Goal: Information Seeking & Learning: Learn about a topic

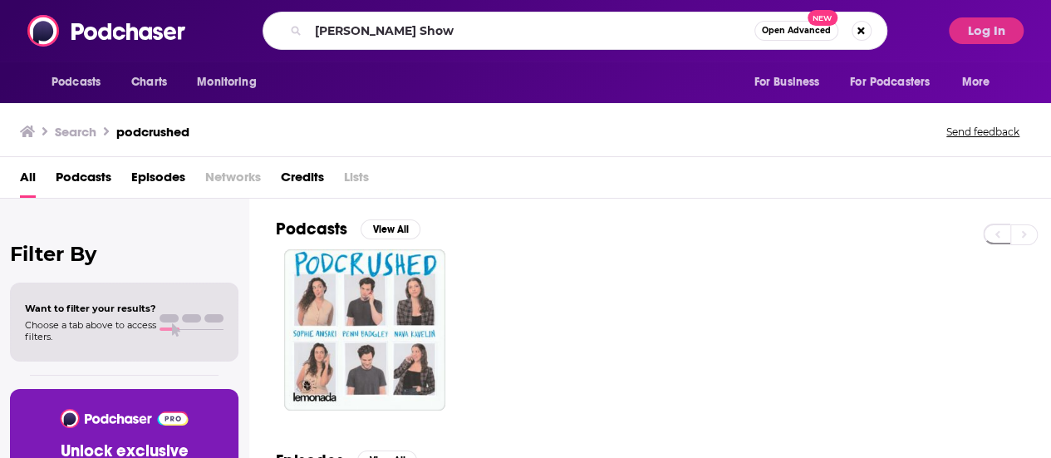
type input "[PERSON_NAME] Show"
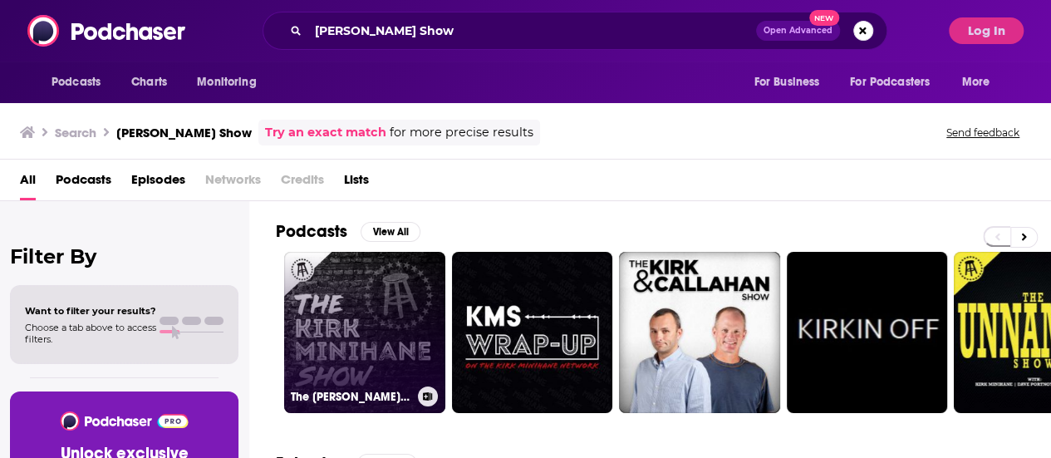
click at [374, 312] on link "The [PERSON_NAME] Show" at bounding box center [364, 332] width 161 height 161
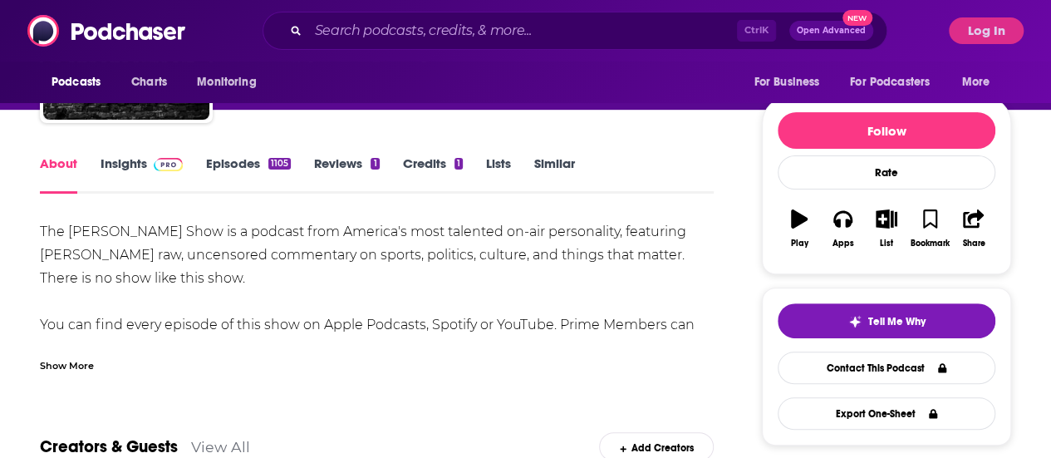
scroll to position [165, 0]
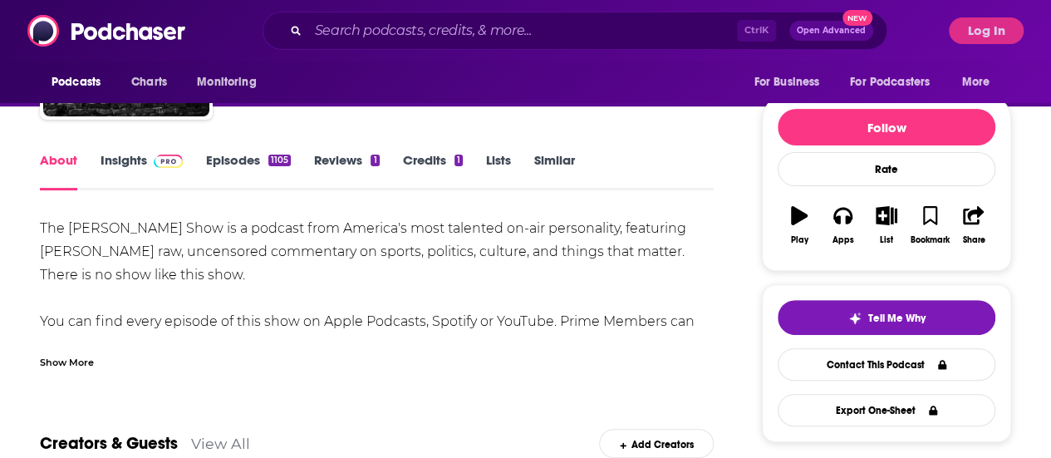
click at [145, 155] on link "Insights" at bounding box center [142, 171] width 82 height 38
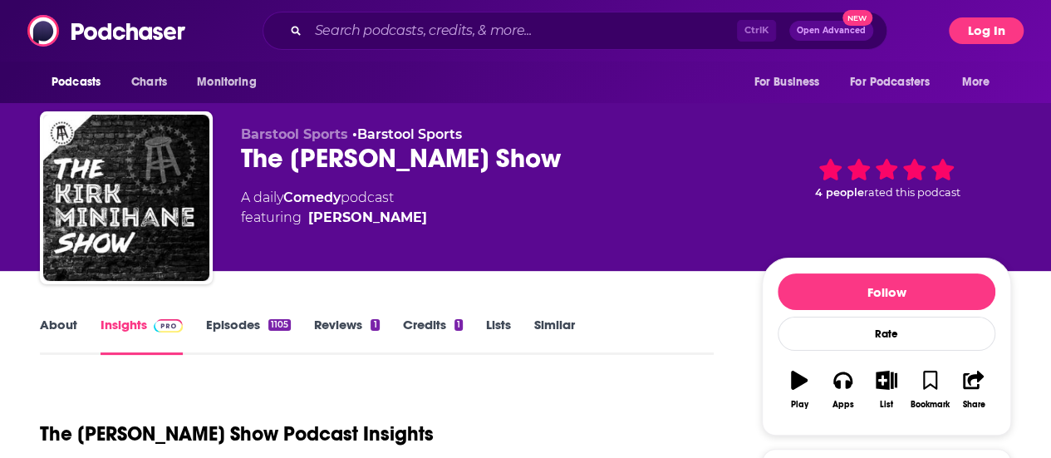
click at [999, 36] on button "Log In" at bounding box center [986, 30] width 75 height 27
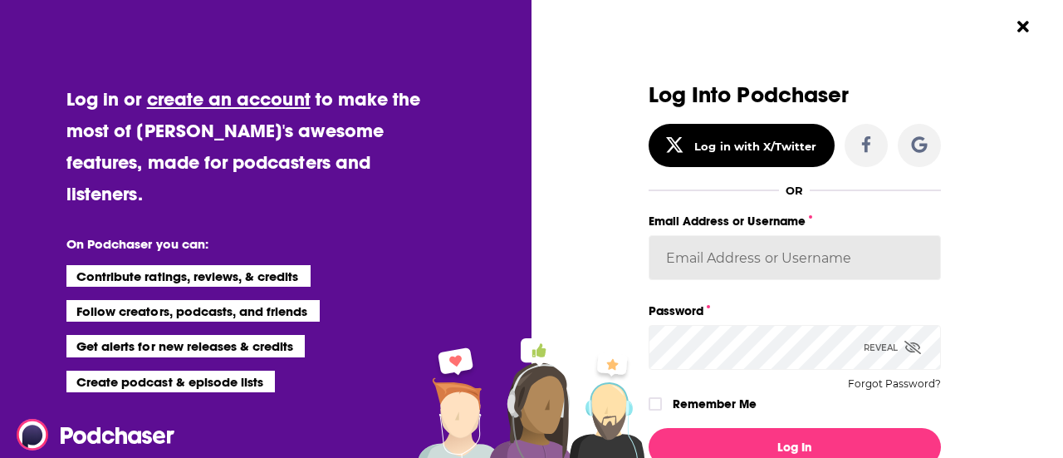
click at [700, 256] on input "Email Address or Username" at bounding box center [795, 257] width 292 height 45
type input "Sydneymorris_books"
click at [905, 344] on icon "Dialog" at bounding box center [913, 347] width 17 height 13
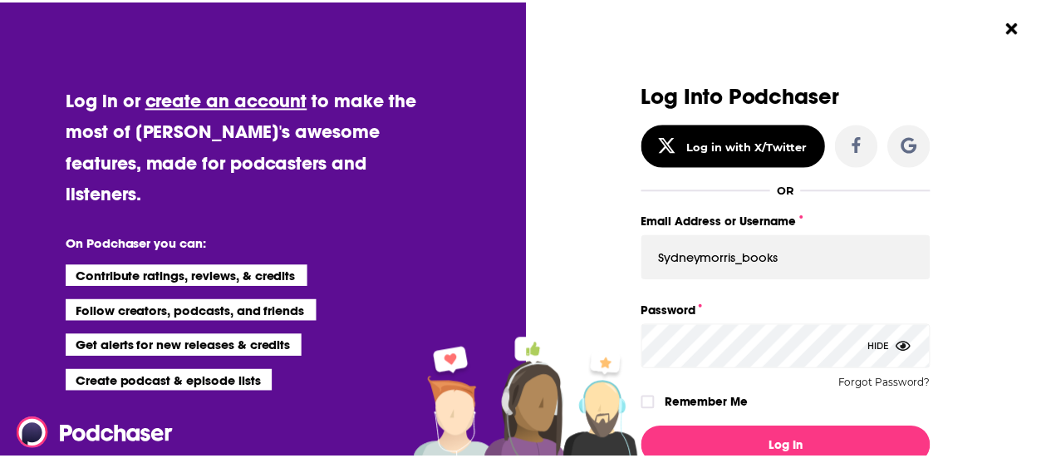
scroll to position [52, 0]
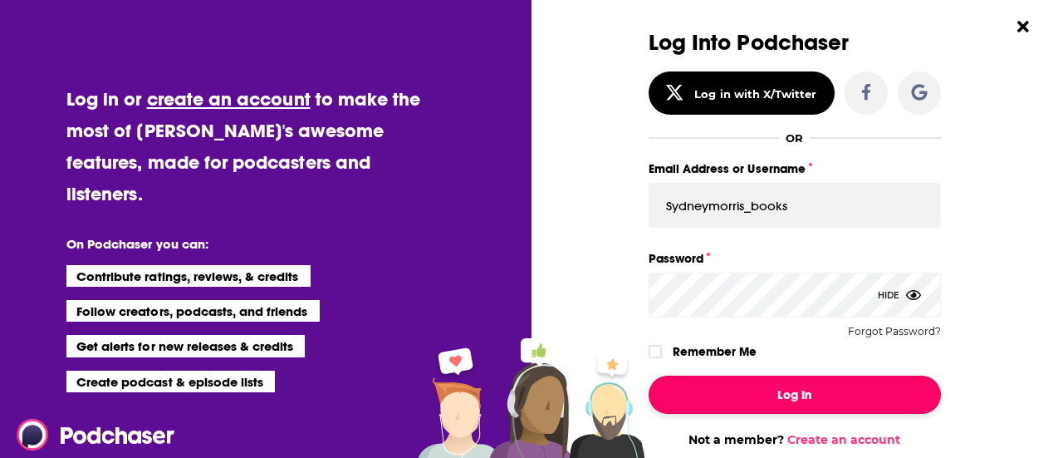
click at [758, 408] on button "Log In" at bounding box center [795, 395] width 292 height 38
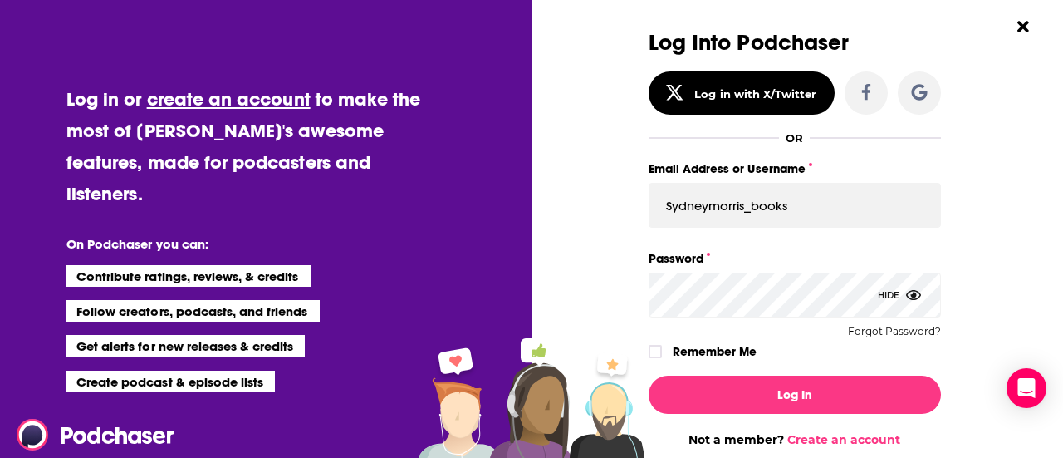
click at [768, 371] on div "Log In Not a member? Create an account" at bounding box center [795, 404] width 292 height 85
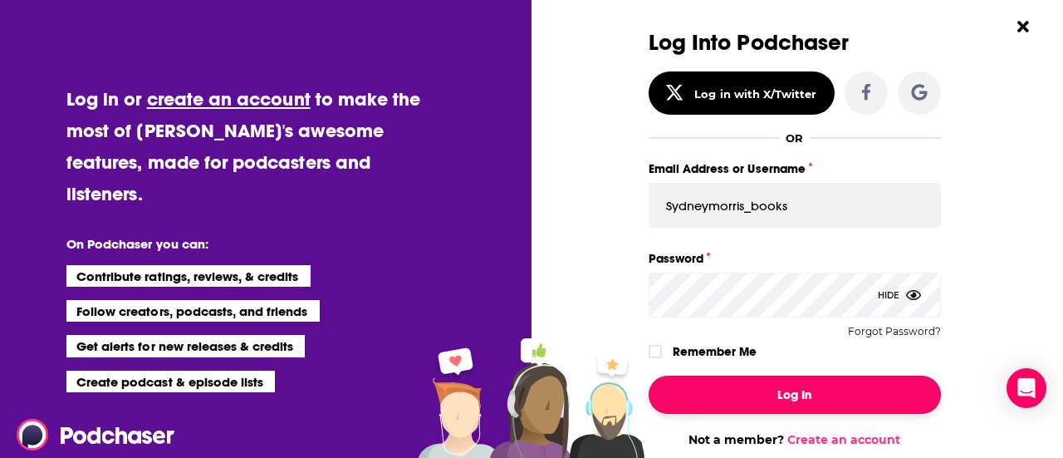
click at [789, 386] on button "Log In" at bounding box center [795, 395] width 292 height 38
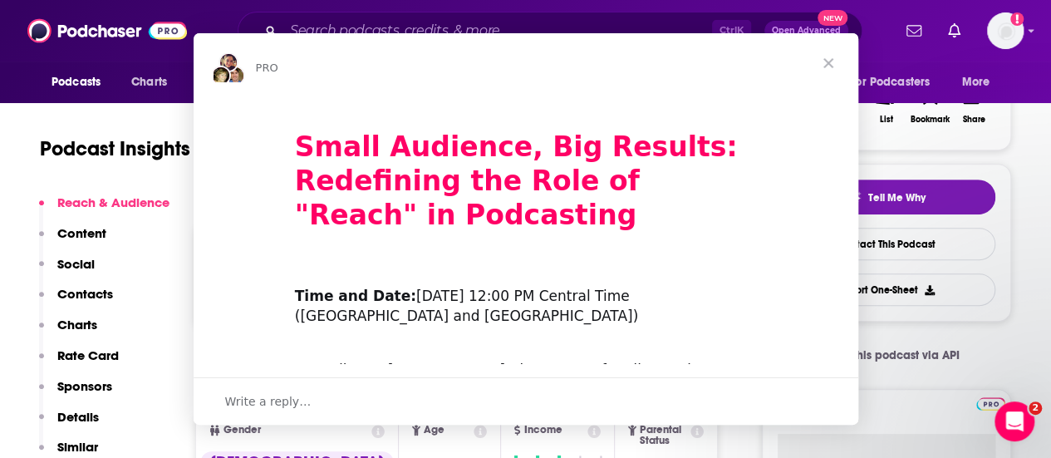
scroll to position [0, 0]
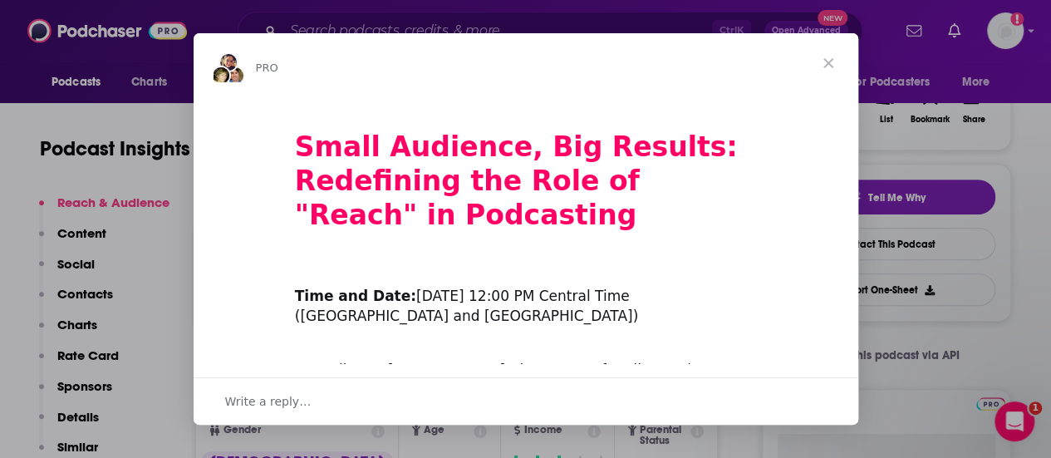
click at [828, 64] on span "Close" at bounding box center [828, 63] width 60 height 60
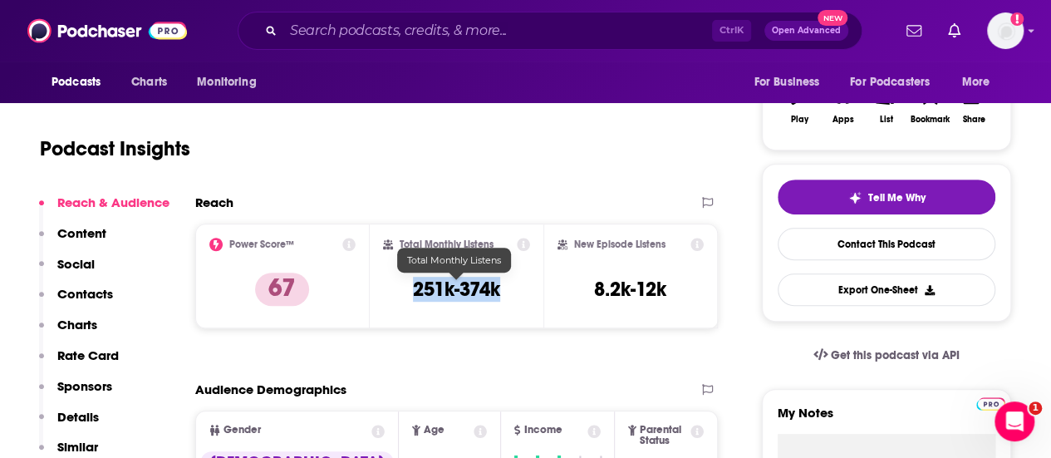
drag, startPoint x: 513, startPoint y: 286, endPoint x: 412, endPoint y: 287, distance: 101.4
click at [412, 287] on div "Total Monthly Listens 251k-374k" at bounding box center [457, 276] width 148 height 76
copy h3 "251k-374k"
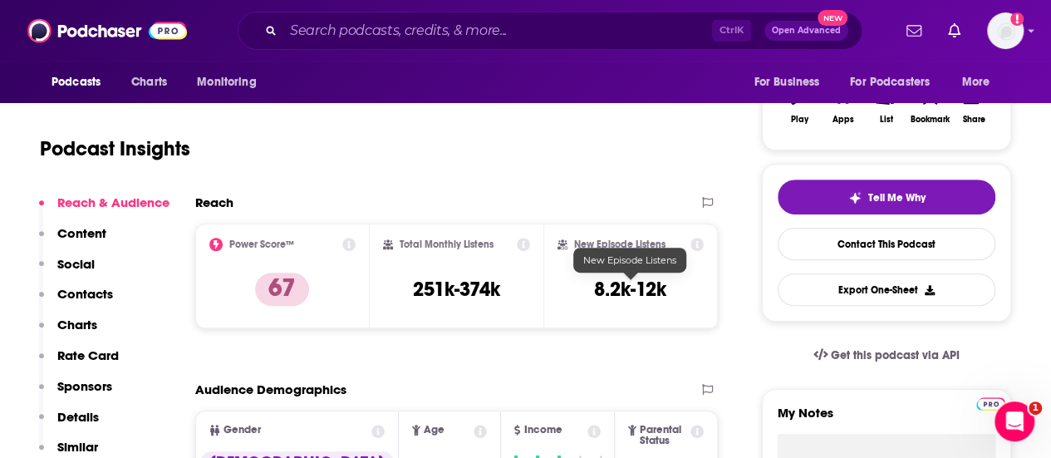
click at [672, 284] on div "New Episode Listens 8.2k-12k" at bounding box center [630, 276] width 146 height 76
drag, startPoint x: 672, startPoint y: 284, endPoint x: 591, endPoint y: 293, distance: 81.9
click at [591, 293] on div "New Episode Listens 8.2k-12k" at bounding box center [630, 276] width 146 height 76
copy div "8.2k-12k Export One-Sheet"
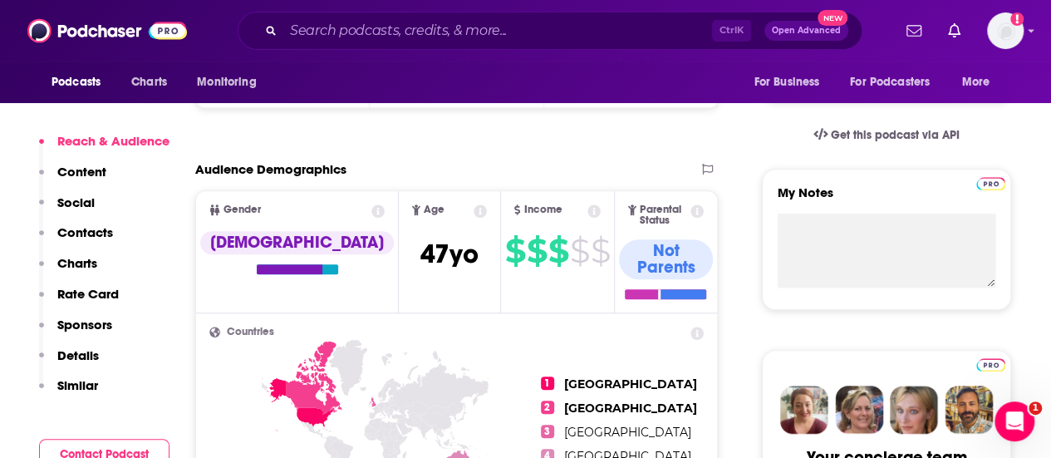
scroll to position [518, 0]
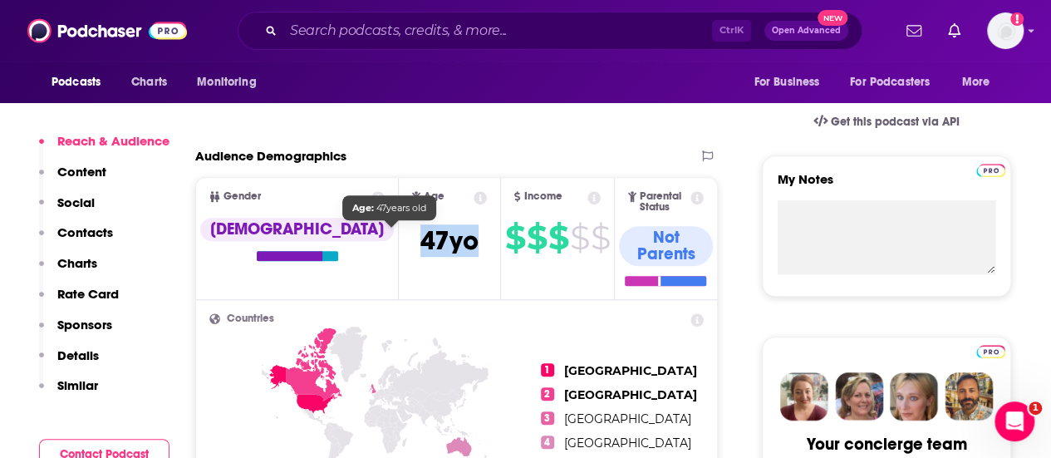
drag, startPoint x: 437, startPoint y: 240, endPoint x: 351, endPoint y: 244, distance: 86.5
click at [399, 244] on span "Age [DEMOGRAPHIC_DATA] yo" at bounding box center [449, 238] width 101 height 120
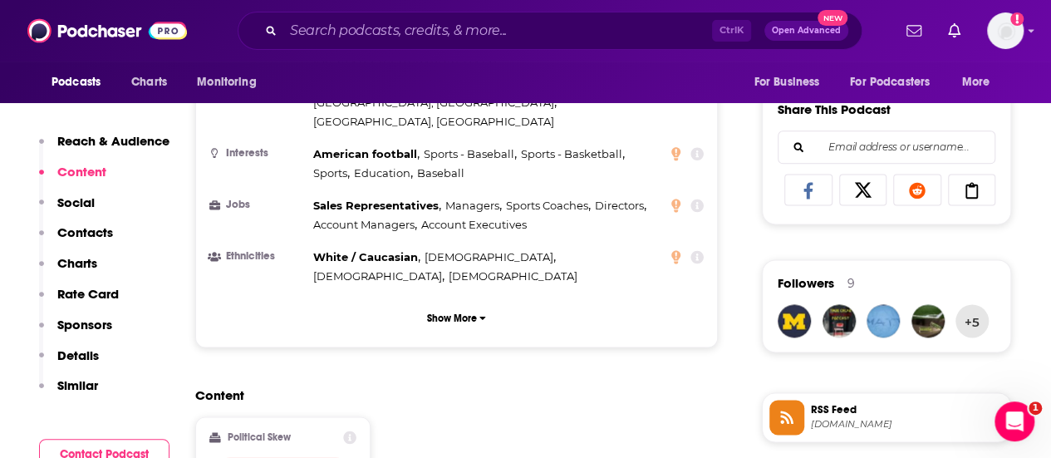
scroll to position [1020, 0]
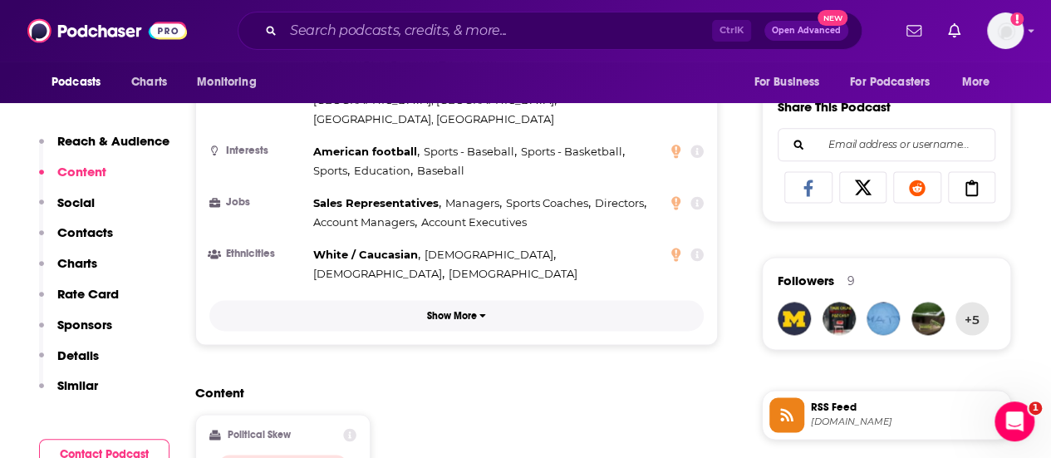
click at [465, 310] on p "Show More" at bounding box center [452, 316] width 50 height 12
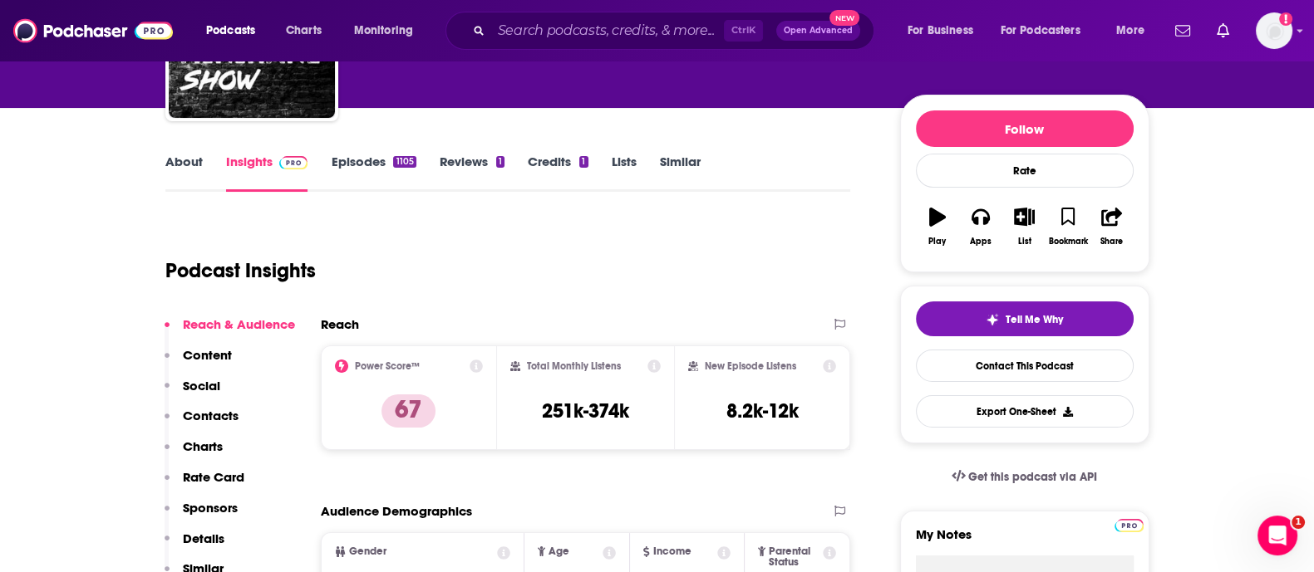
scroll to position [63, 0]
